Goal: Check status: Check status

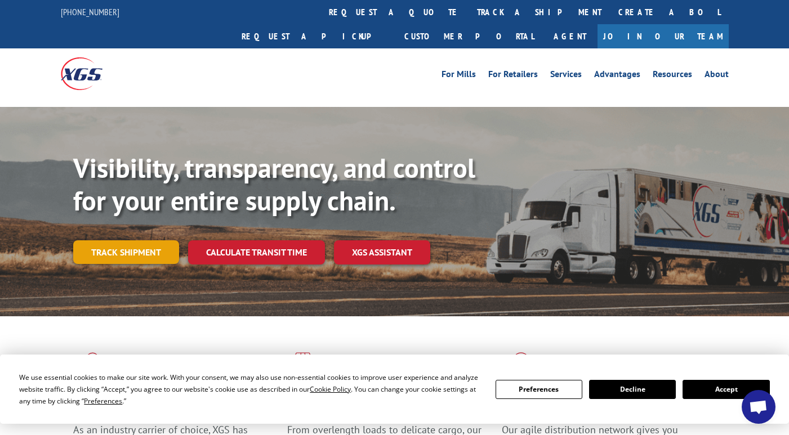
click at [124, 240] on link "Track shipment" at bounding box center [126, 252] width 106 height 24
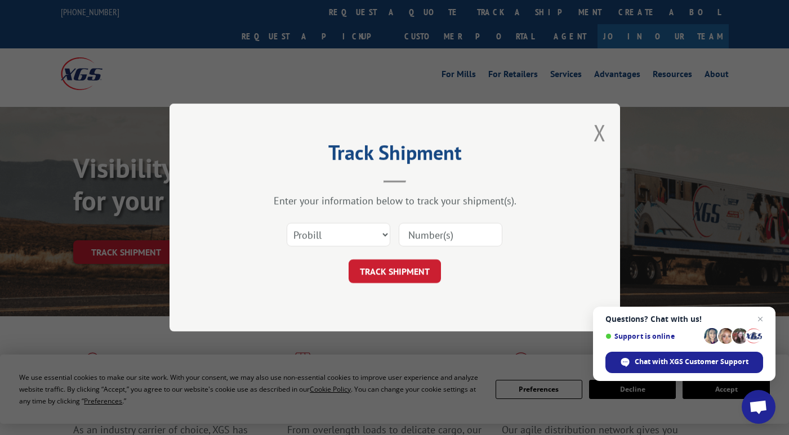
paste input "17001713"
type input "17001713"
click at [398, 268] on button "TRACK SHIPMENT" at bounding box center [395, 272] width 92 height 24
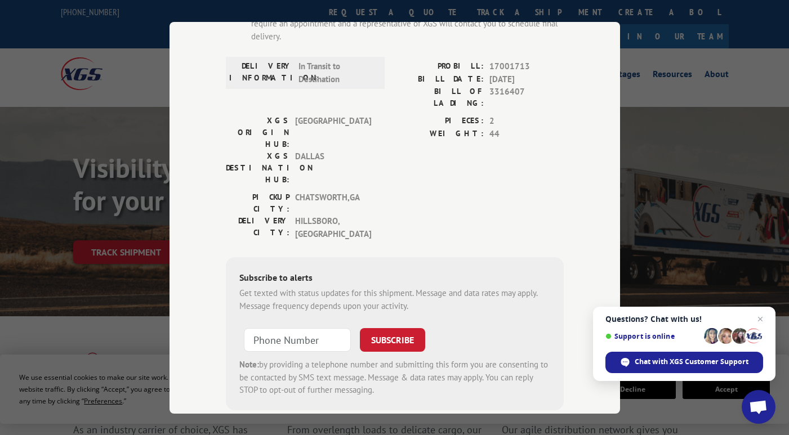
scroll to position [167, 0]
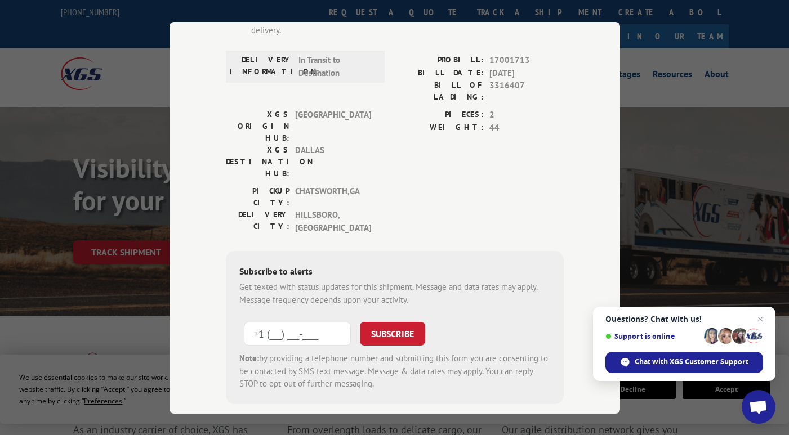
click at [270, 322] on input "+1 (___) ___-____" at bounding box center [297, 334] width 107 height 24
click at [330, 322] on input "+1 (_70) 236-6625" at bounding box center [297, 334] width 107 height 24
click at [325, 322] on input "+1 (_70) 236-6625" at bounding box center [297, 334] width 107 height 24
click at [335, 322] on input "+1 (_70) 236-6625" at bounding box center [297, 334] width 107 height 24
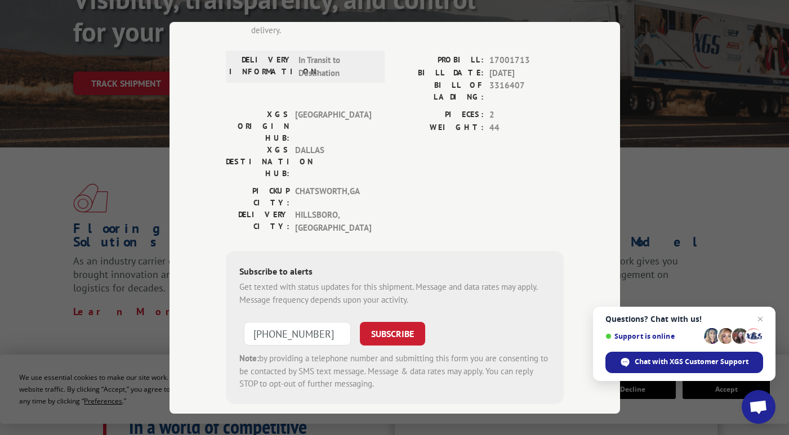
type input "[PHONE_NUMBER]"
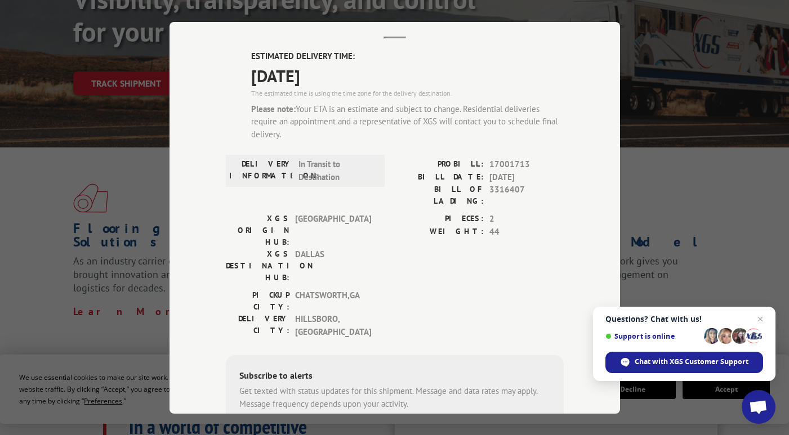
scroll to position [62, 0]
click at [761, 322] on span "Close chat" at bounding box center [760, 319] width 14 height 14
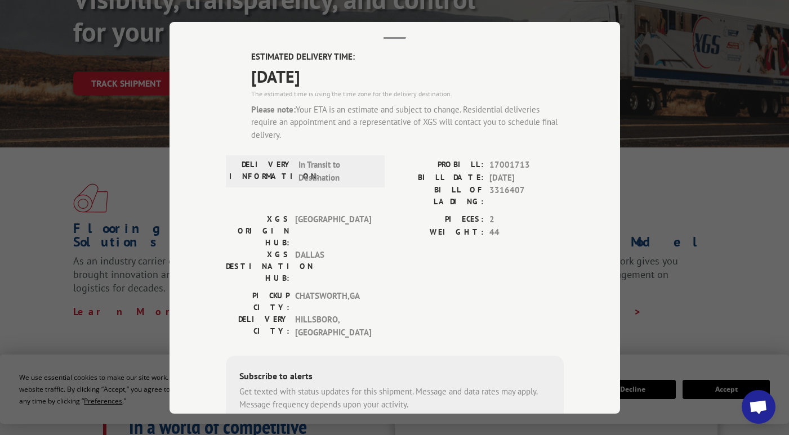
click at [93, 223] on div "Track Shipment ESTIMATED DELIVERY TIME: [DATE] The estimated time is using the …" at bounding box center [394, 217] width 789 height 435
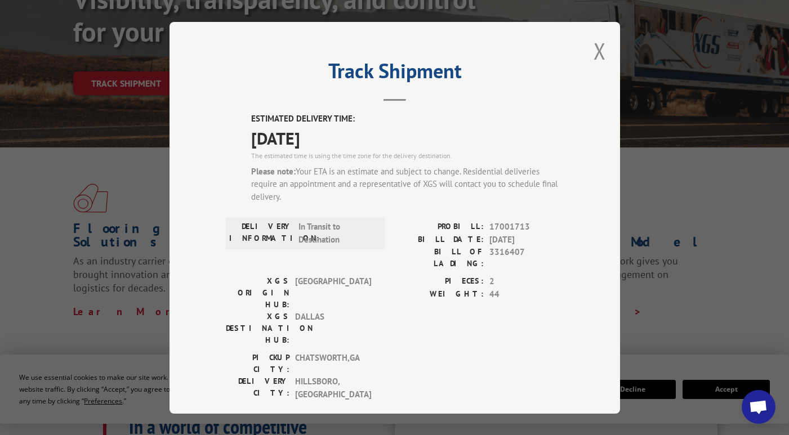
click at [8, 131] on div "Track Shipment ESTIMATED DELIVERY TIME: [DATE] The estimated time is using the …" at bounding box center [394, 217] width 789 height 435
click at [597, 45] on button "Close modal" at bounding box center [599, 51] width 12 height 30
